Goal: Ask a question

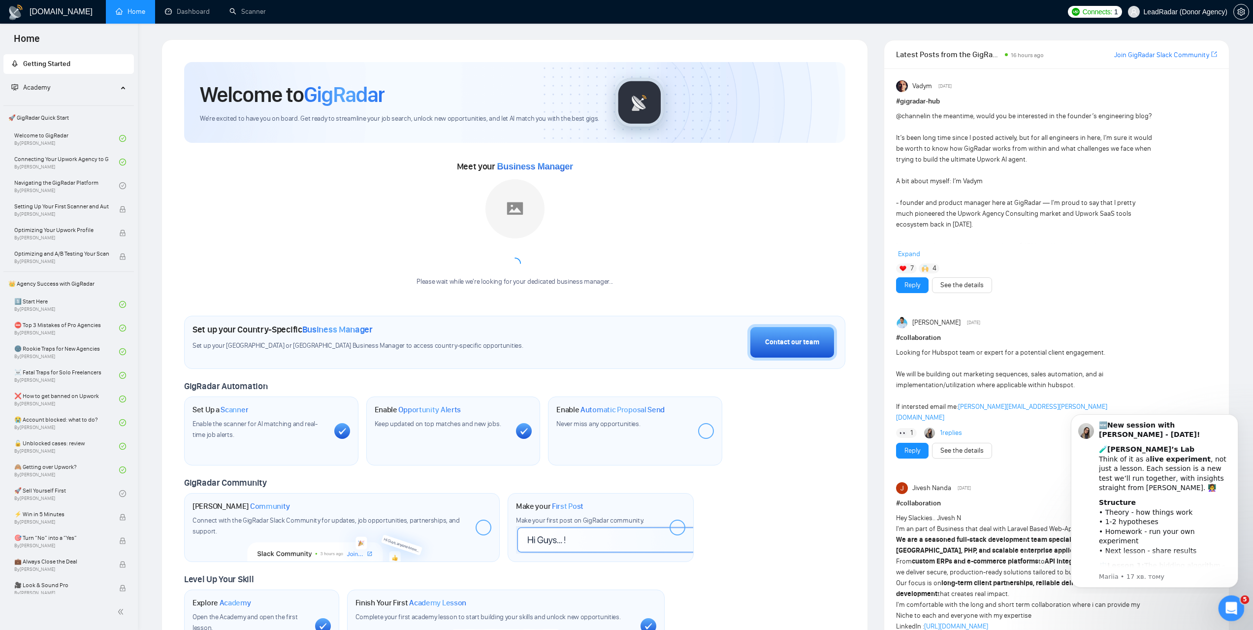
click at [1229, 605] on icon "Відкрити програму для спілкування Intercom" at bounding box center [1230, 607] width 16 height 16
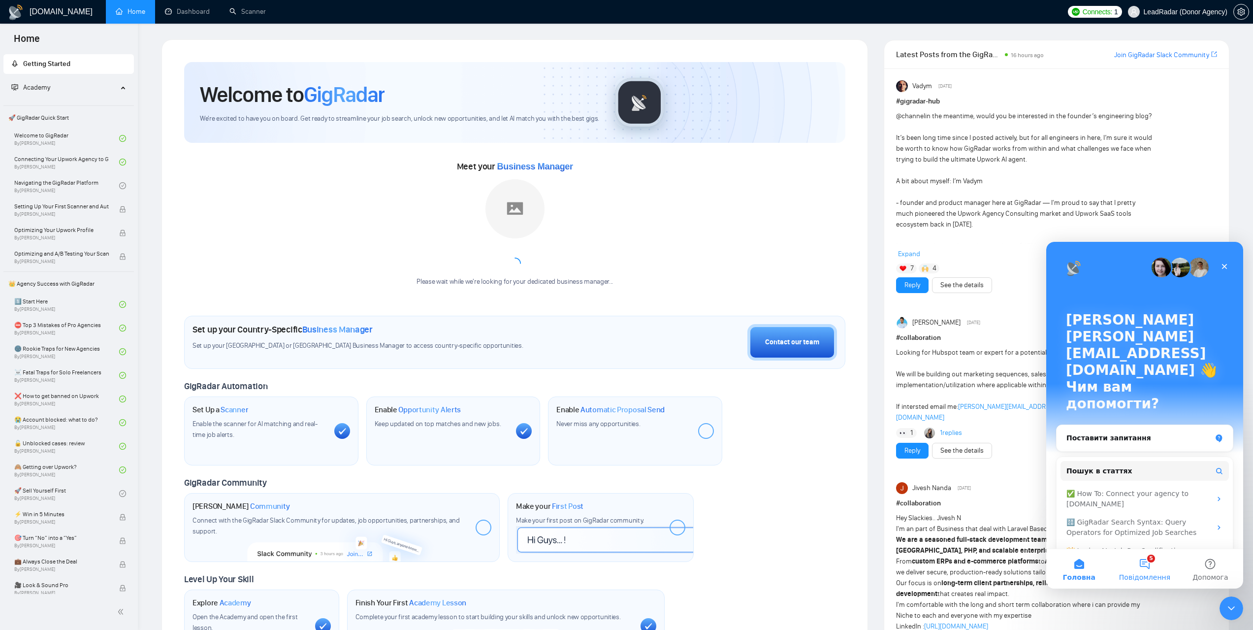
click at [1144, 565] on button "5 Повідомлення" at bounding box center [1144, 568] width 65 height 39
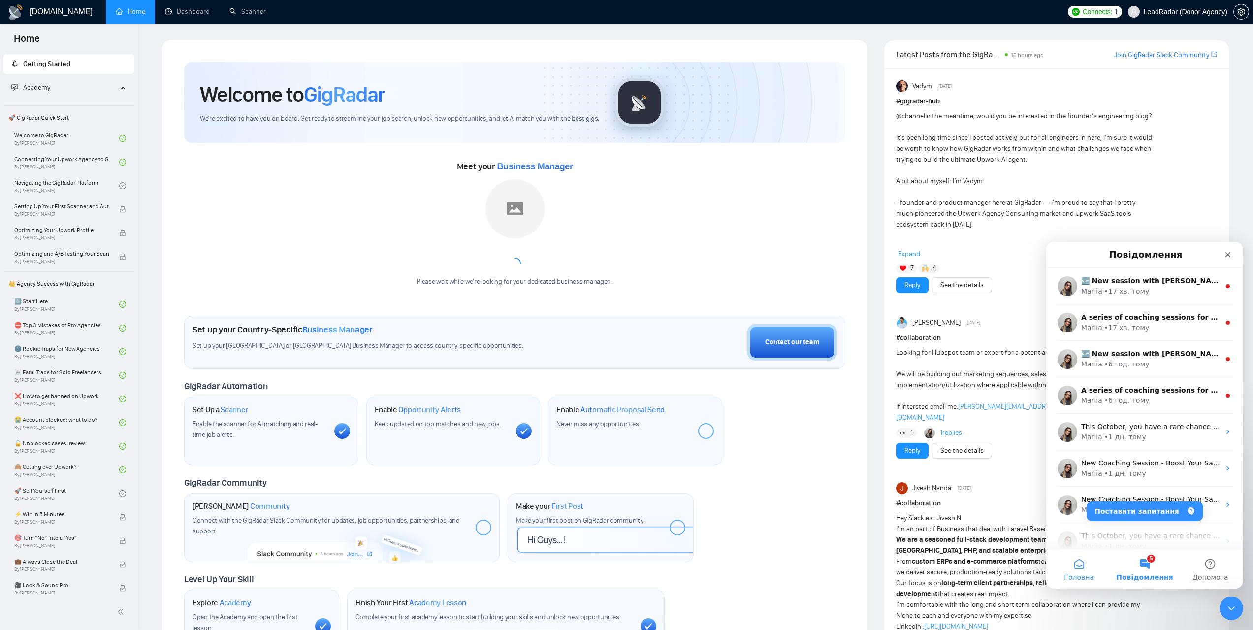
click at [1090, 562] on button "Головна" at bounding box center [1079, 568] width 65 height 39
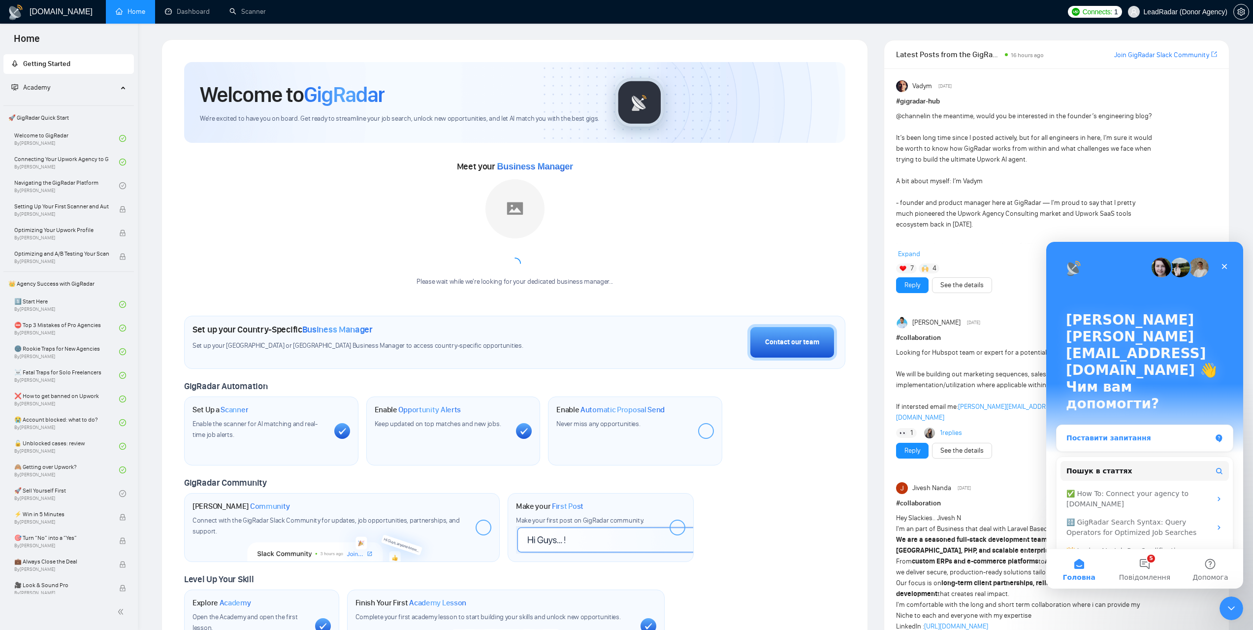
click at [1146, 433] on div "Поставити запитання" at bounding box center [1139, 438] width 145 height 10
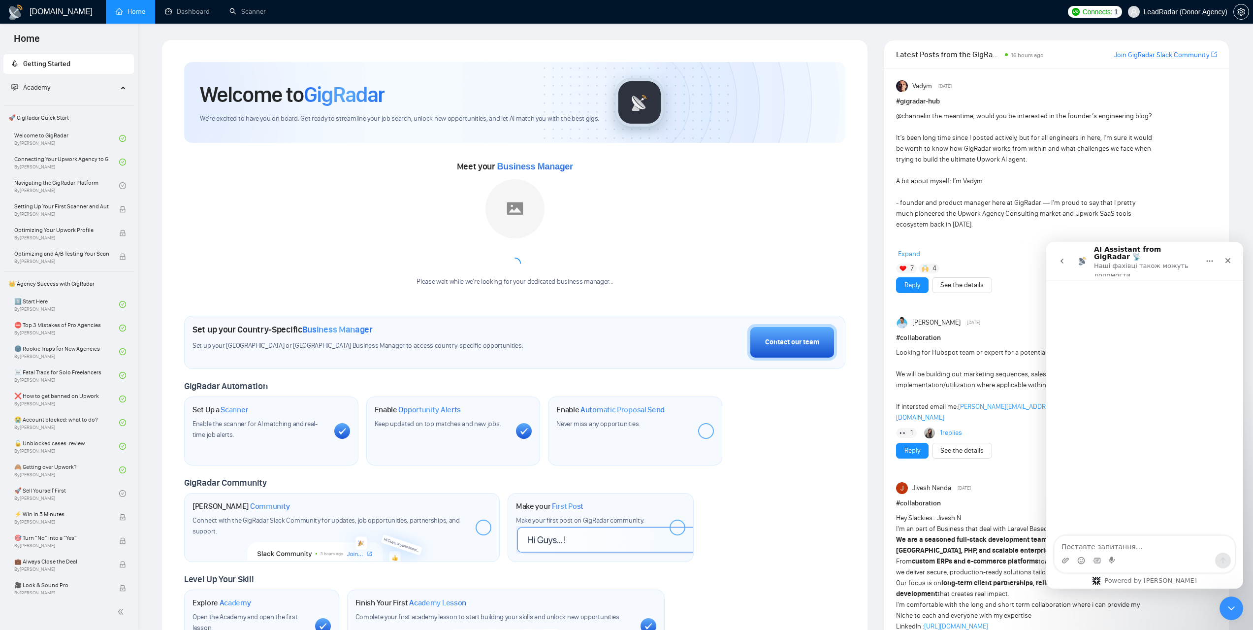
click at [1061, 252] on button "go back" at bounding box center [1062, 261] width 19 height 19
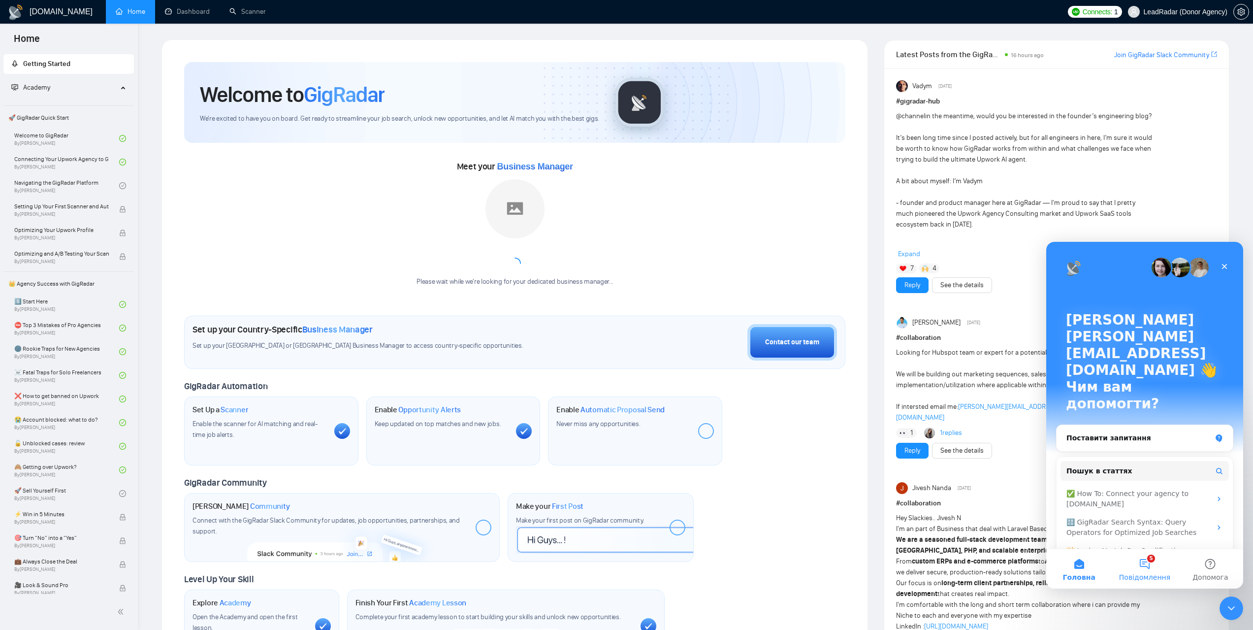
click at [1147, 563] on button "5 Повідомлення" at bounding box center [1144, 568] width 65 height 39
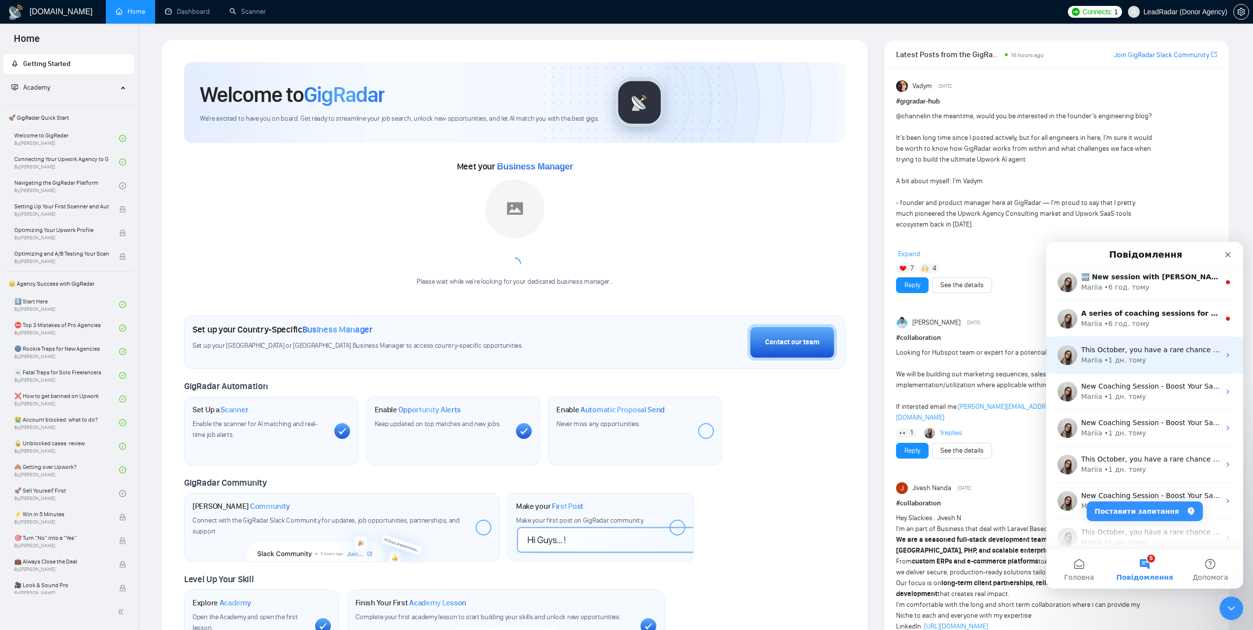
scroll to position [196, 0]
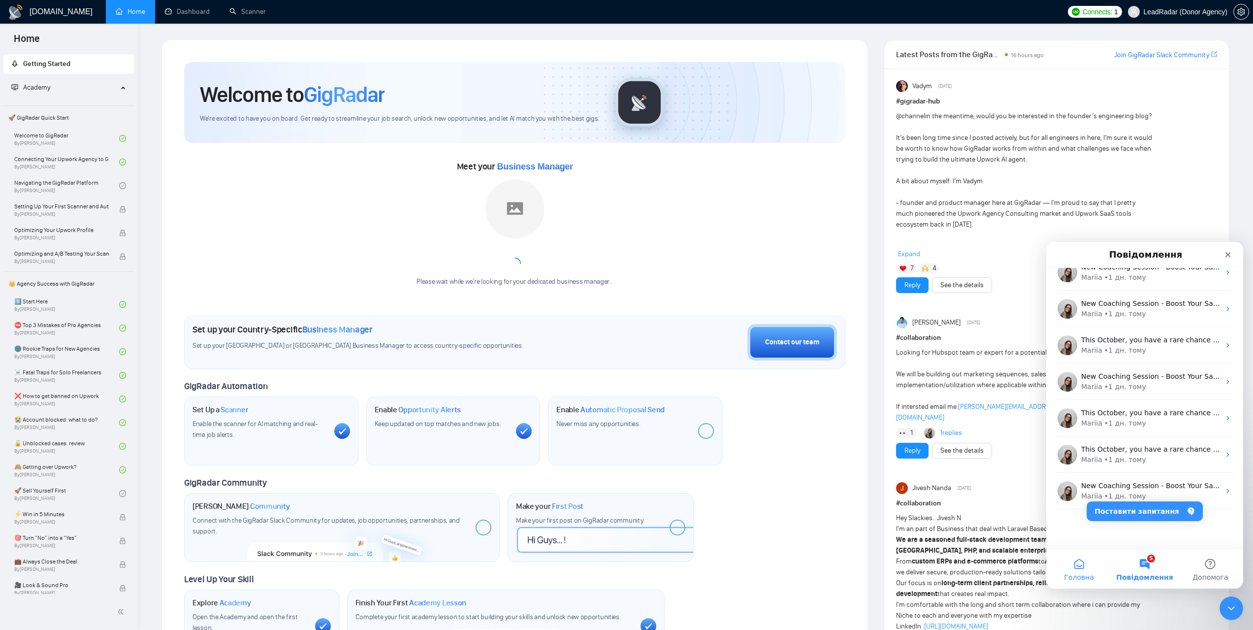
click at [1080, 574] on span "Головна" at bounding box center [1079, 577] width 30 height 7
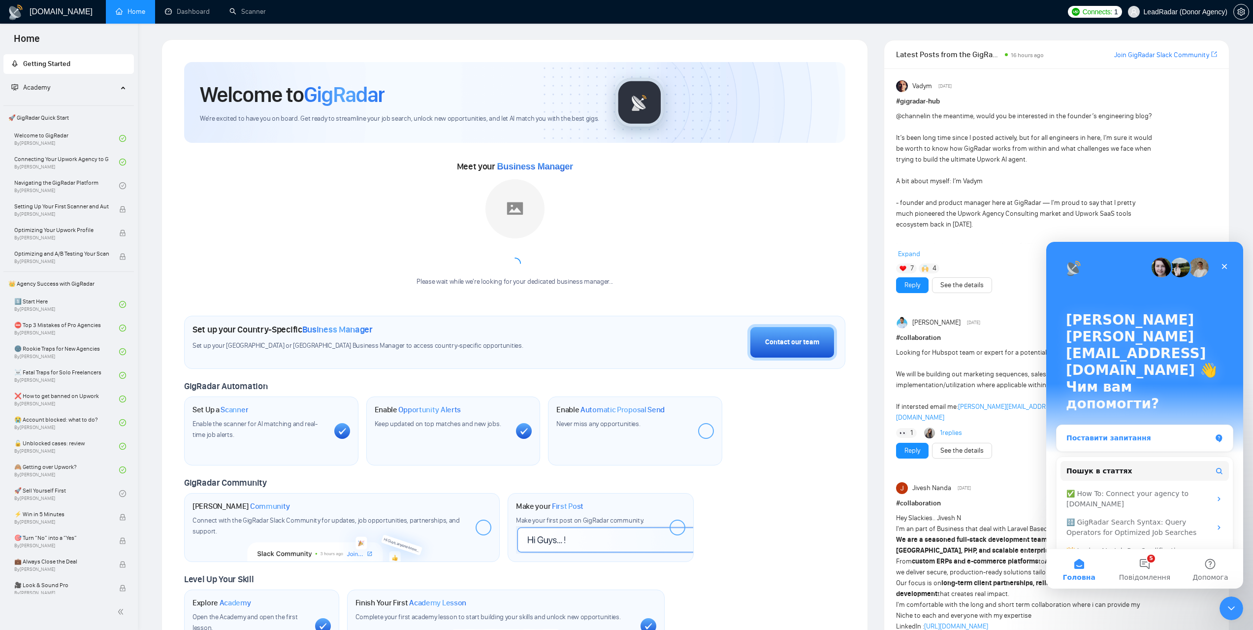
click at [1139, 433] on div "Поставити запитання" at bounding box center [1139, 438] width 145 height 10
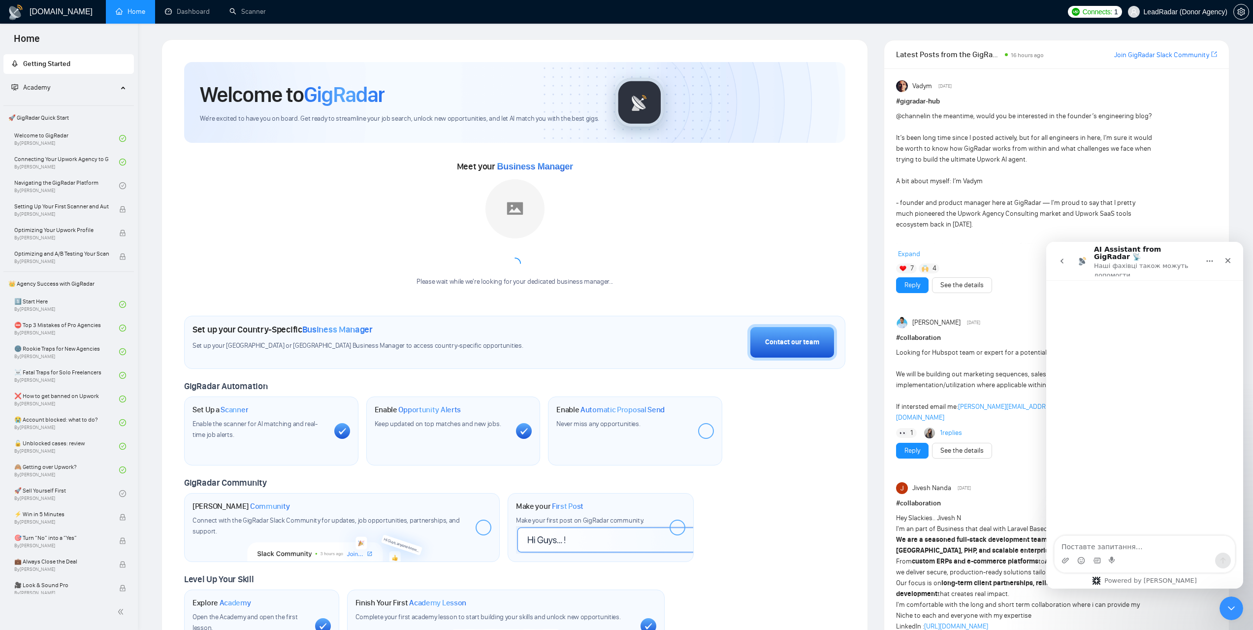
click at [1108, 542] on textarea "Поставте запитання…" at bounding box center [1145, 544] width 180 height 17
type textarea "A) why are there 18 opportunities but only 9 proposals?B) how long does it take…"
click at [1229, 260] on icon "Закрити" at bounding box center [1228, 261] width 8 height 8
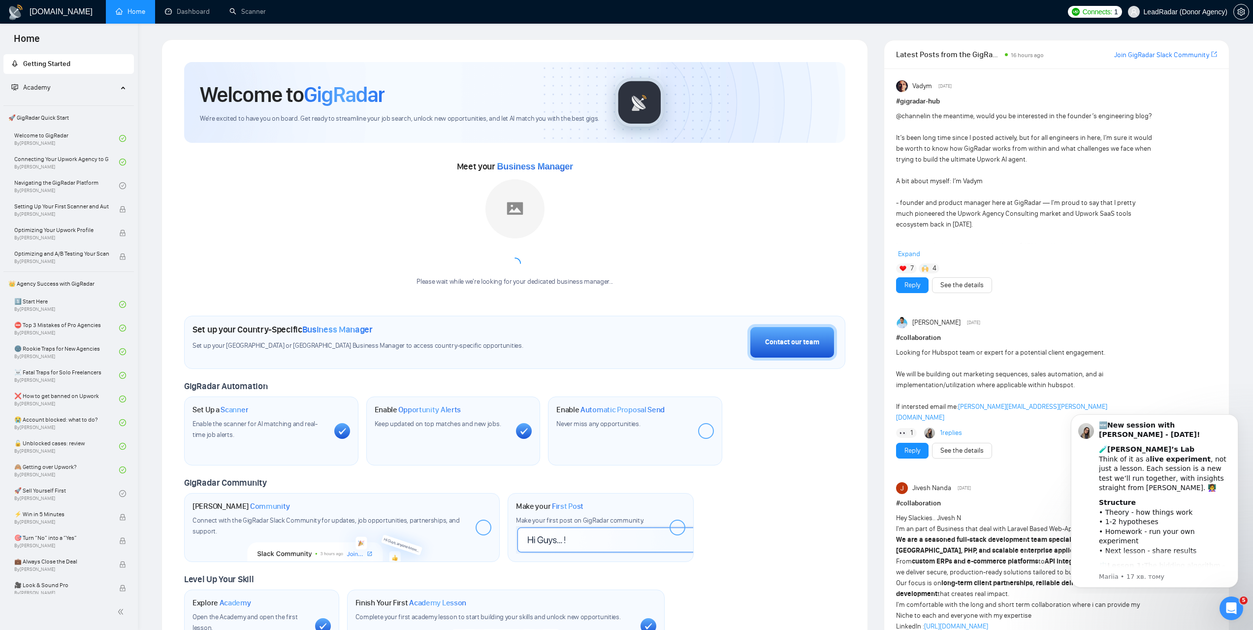
scroll to position [0, 0]
click at [0, 420] on ul "Getting Started Academy 🚀 GigRadar Quick Start Welcome to GigRadar By [PERSON_N…" at bounding box center [69, 550] width 138 height 996
click at [70, 237] on span "By [PERSON_NAME]" at bounding box center [61, 238] width 95 height 6
click at [76, 493] on link "🚀 Sell Yourself First By [PERSON_NAME]" at bounding box center [66, 494] width 105 height 22
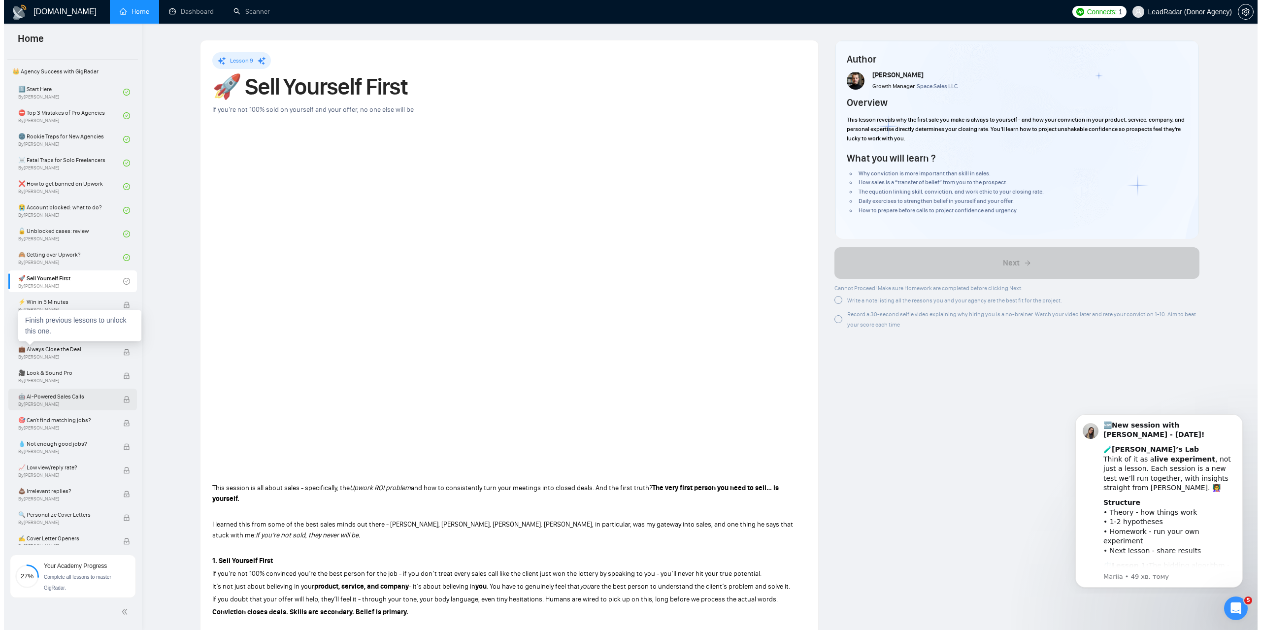
scroll to position [208, 0]
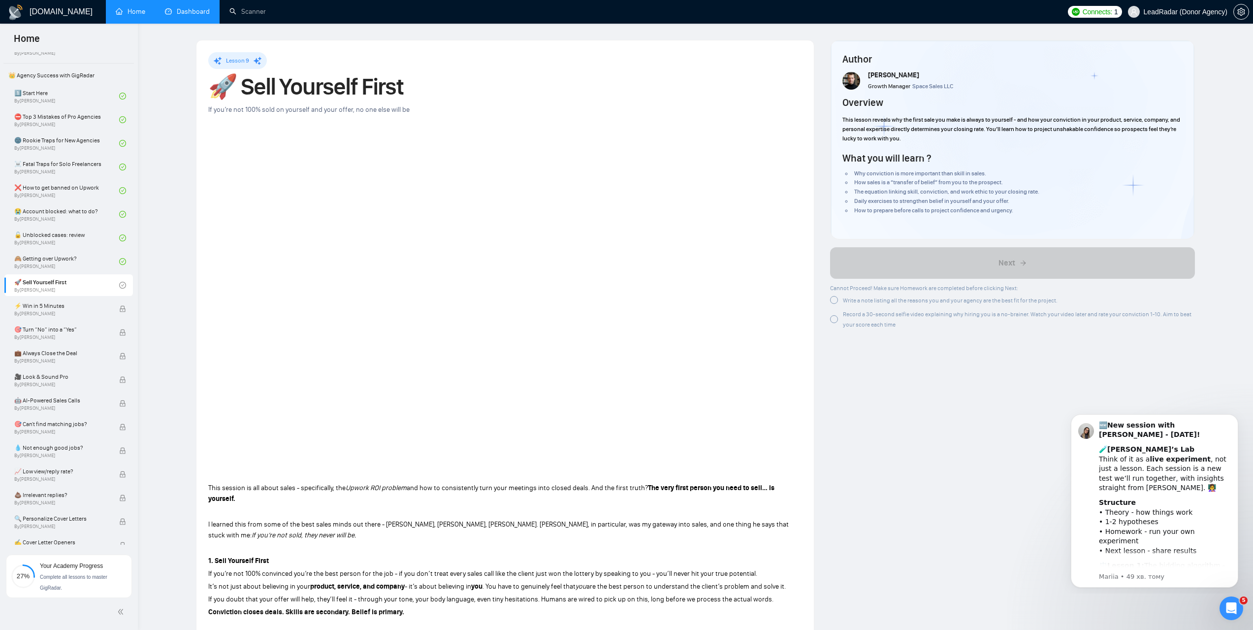
click at [186, 7] on link "Dashboard" at bounding box center [187, 11] width 45 height 8
